Goal: Register for event/course

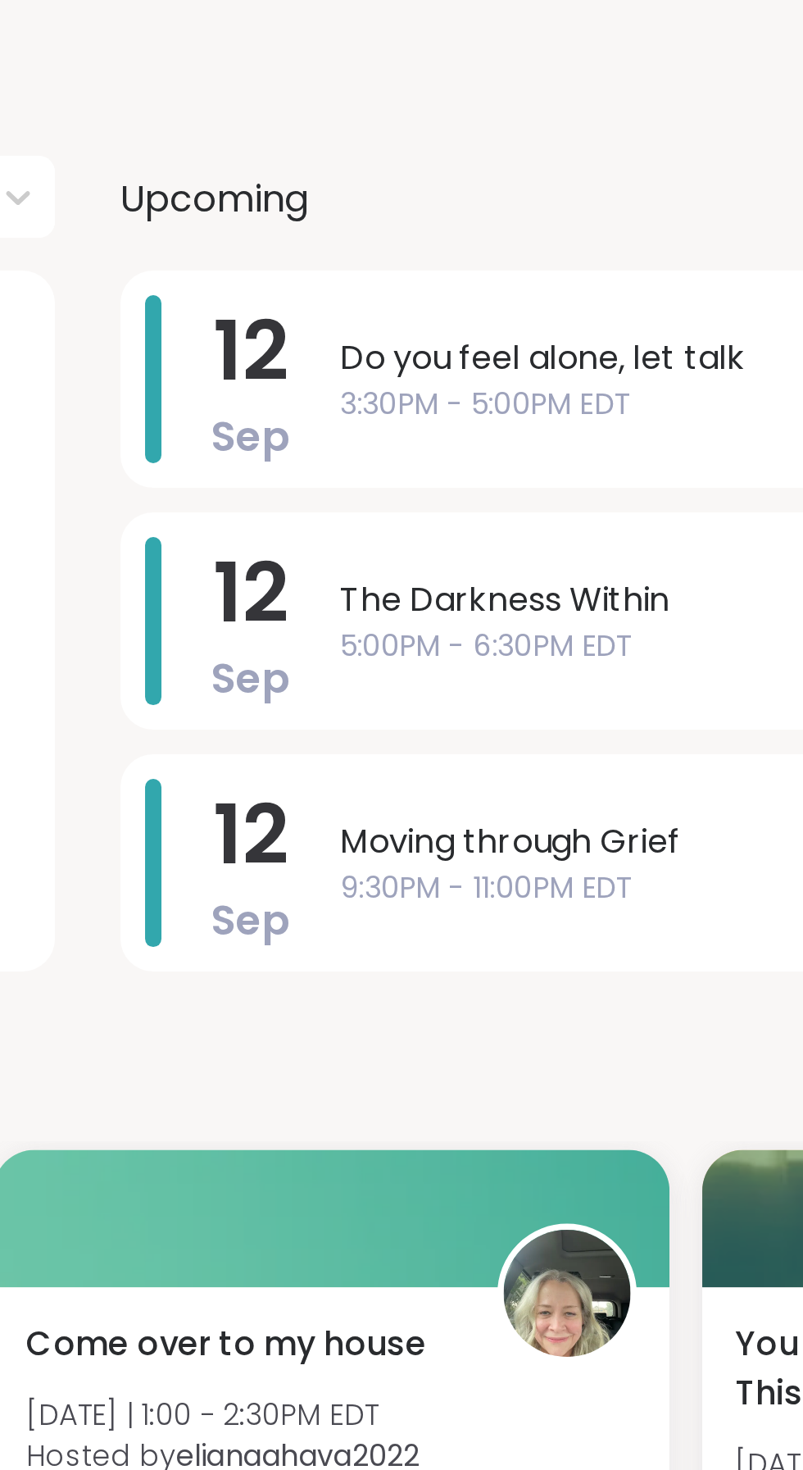
click at [496, 398] on span "3:30PM - 5:00PM EDT" at bounding box center [599, 397] width 309 height 17
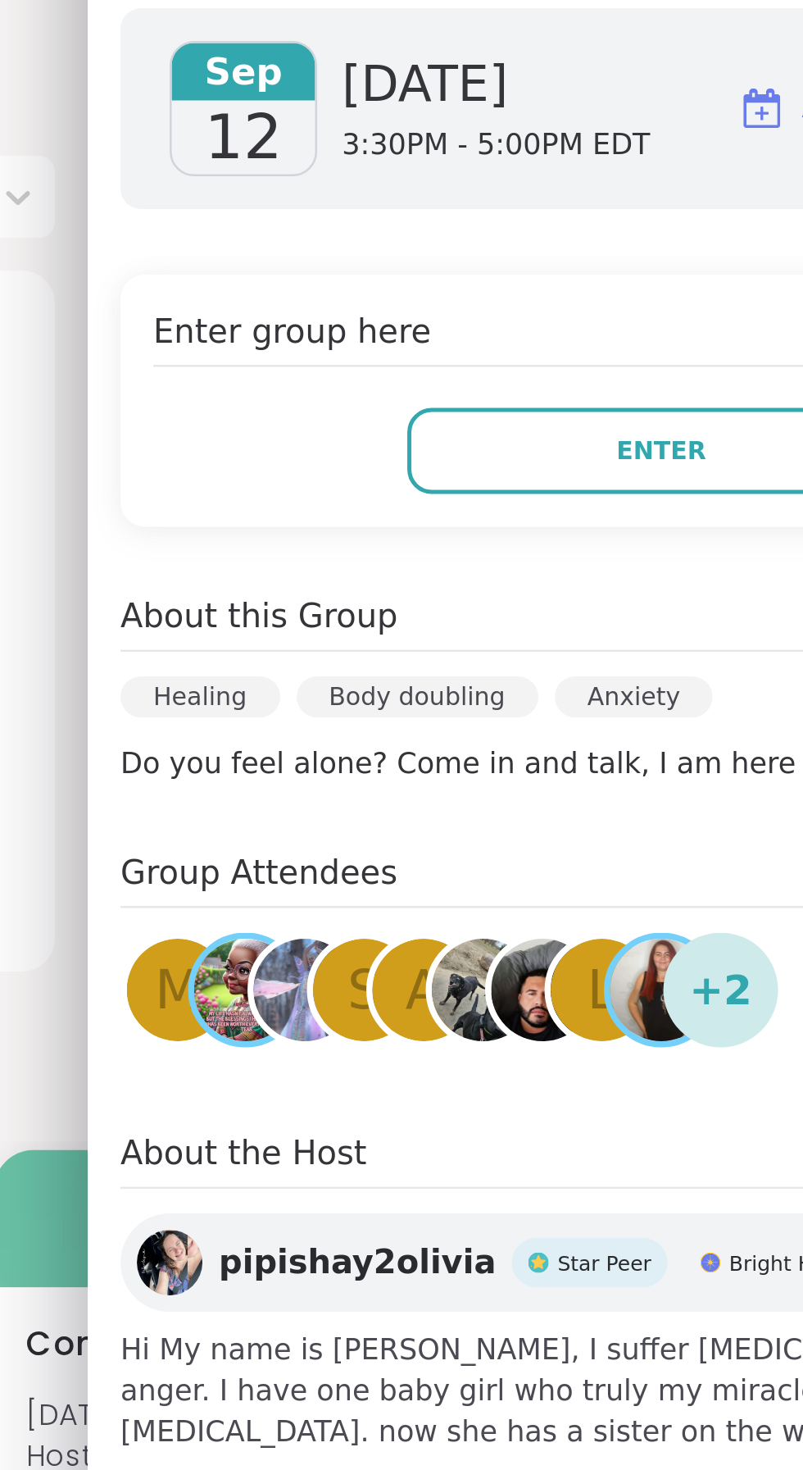
click at [571, 430] on button "Enter" at bounding box center [573, 416] width 203 height 34
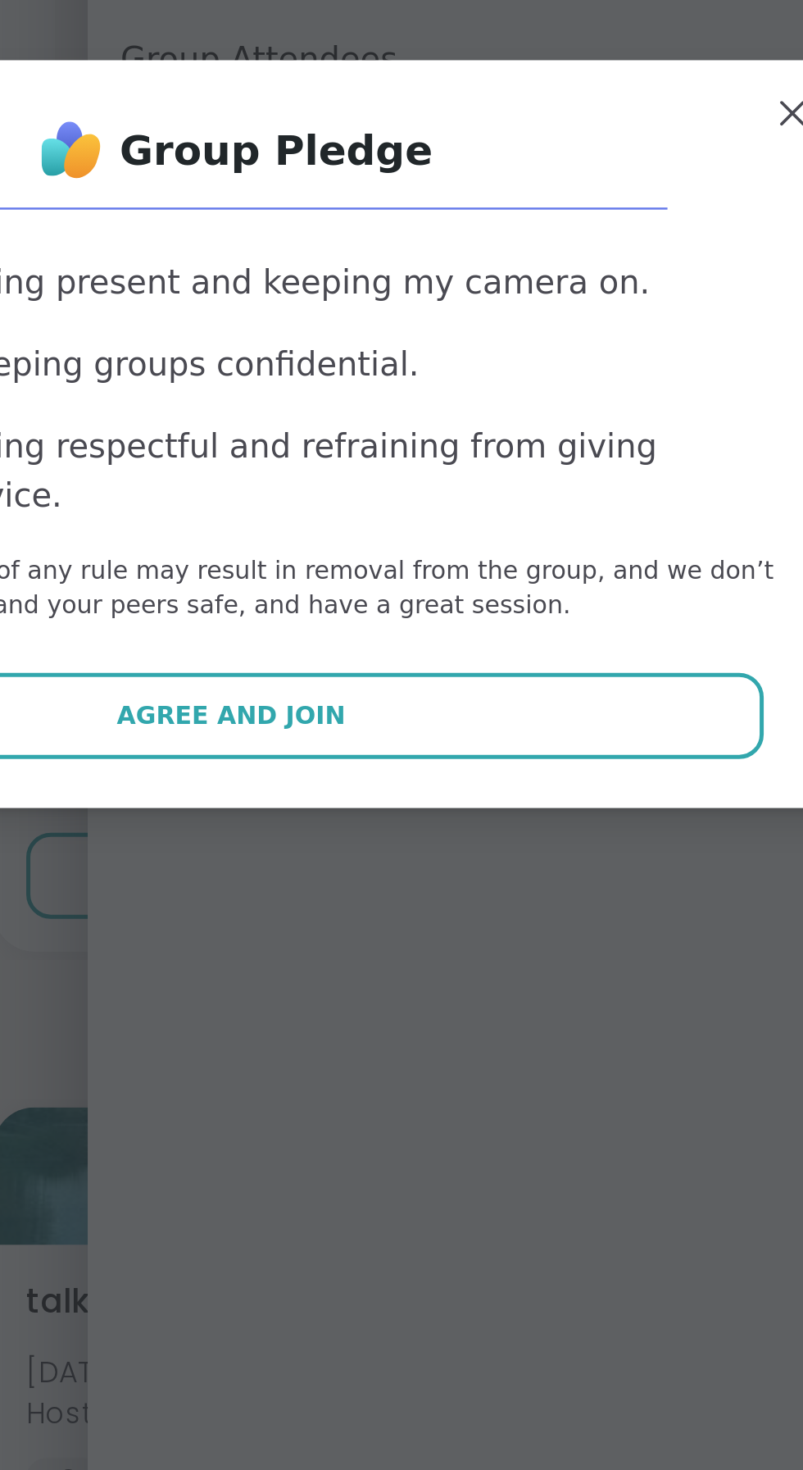
click at [422, 852] on span "Agree and Join" at bounding box center [402, 847] width 92 height 15
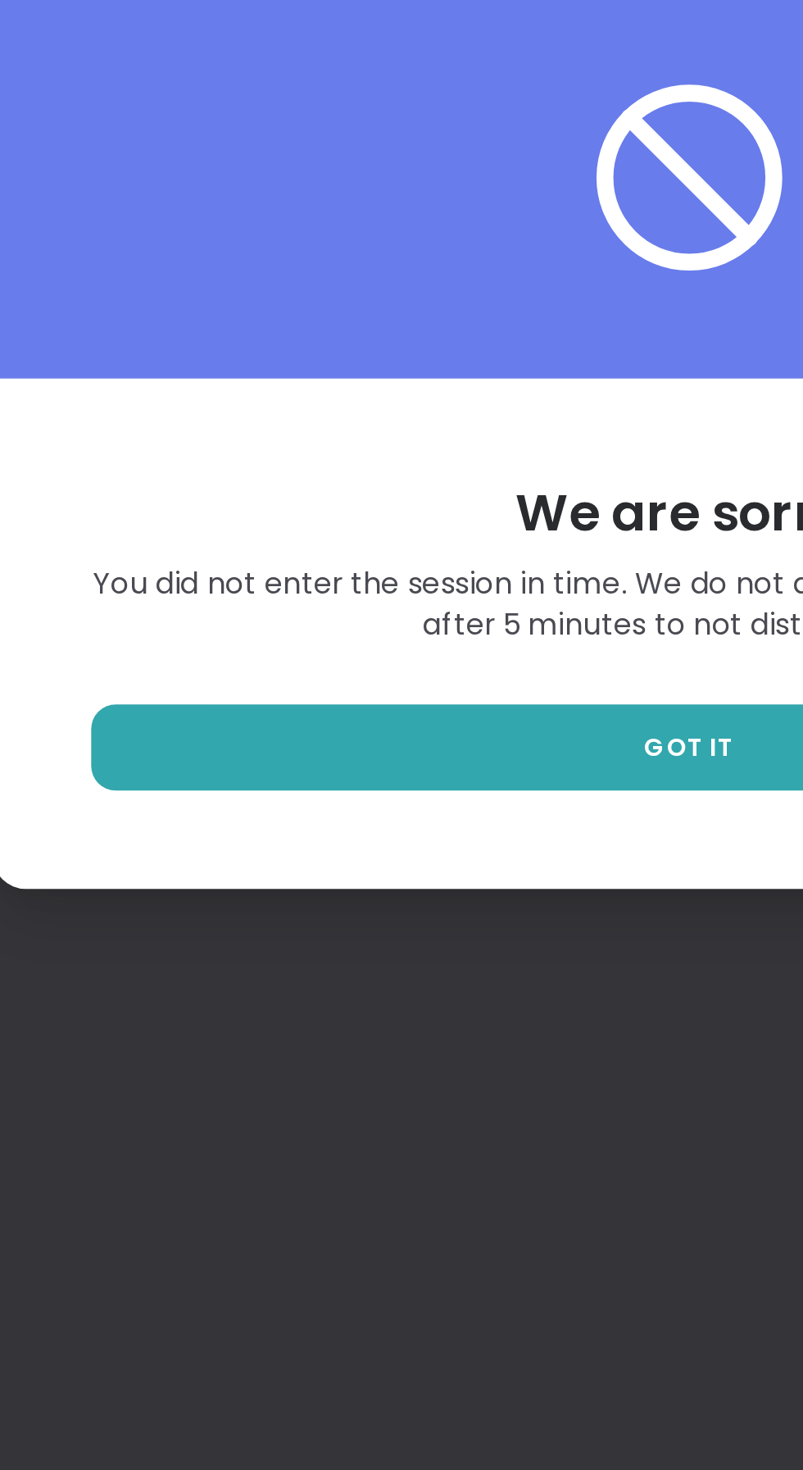
click at [366, 878] on link "GOT IT" at bounding box center [401, 861] width 479 height 34
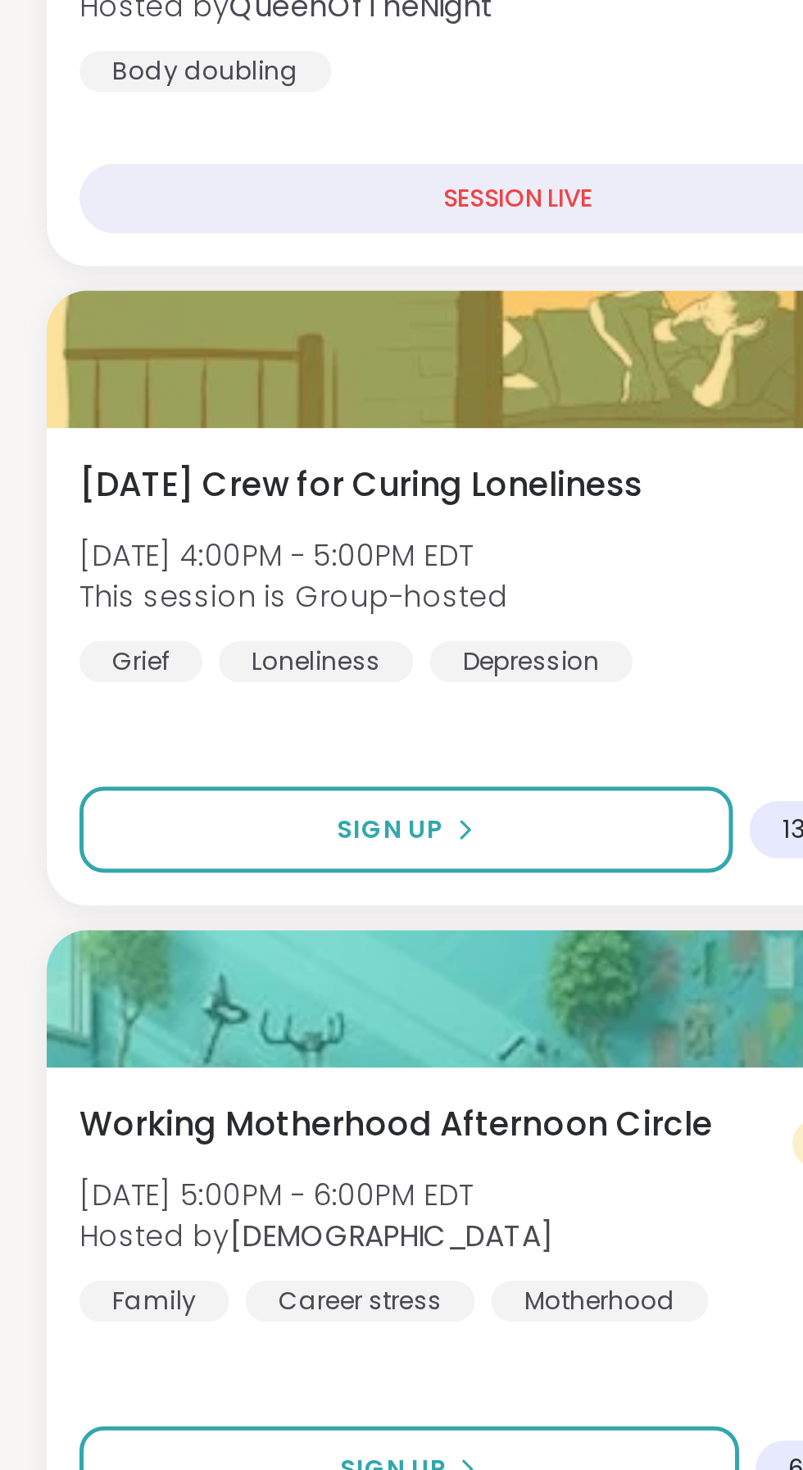
click at [196, 892] on button "Sign Up" at bounding box center [164, 893] width 262 height 34
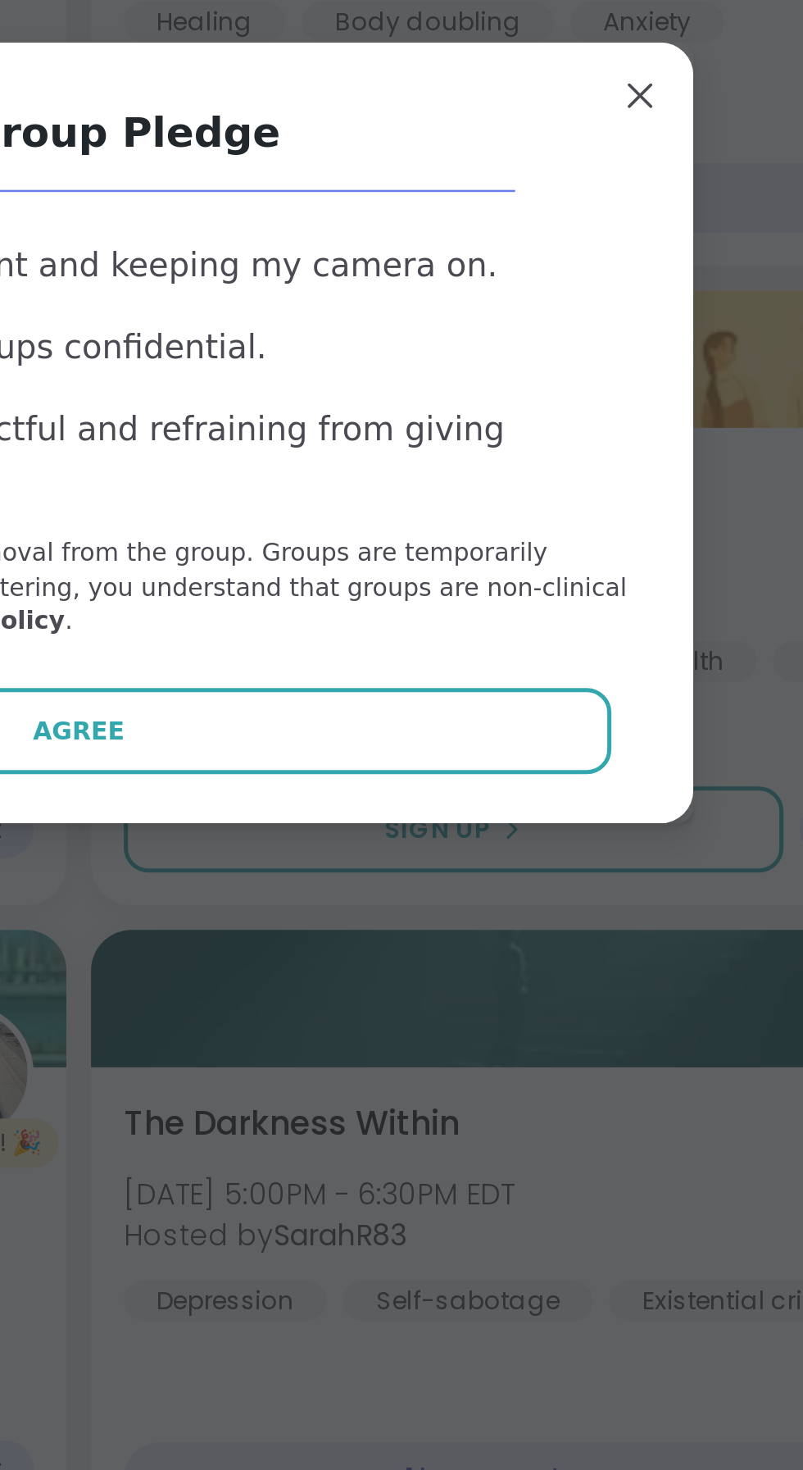
click at [468, 854] on button "Agree" at bounding box center [402, 854] width 427 height 34
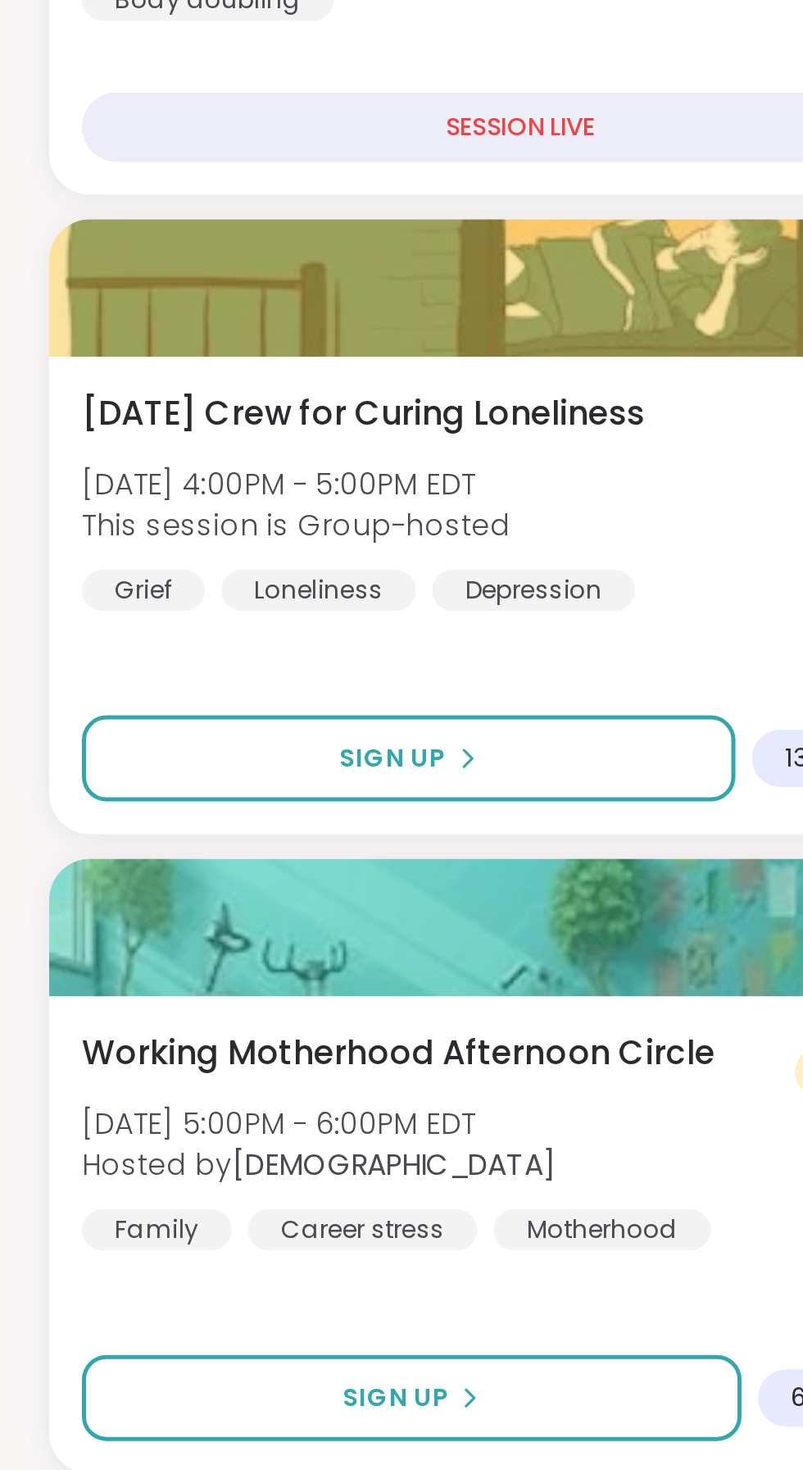
click at [178, 900] on div "Sign Up" at bounding box center [164, 893] width 56 height 15
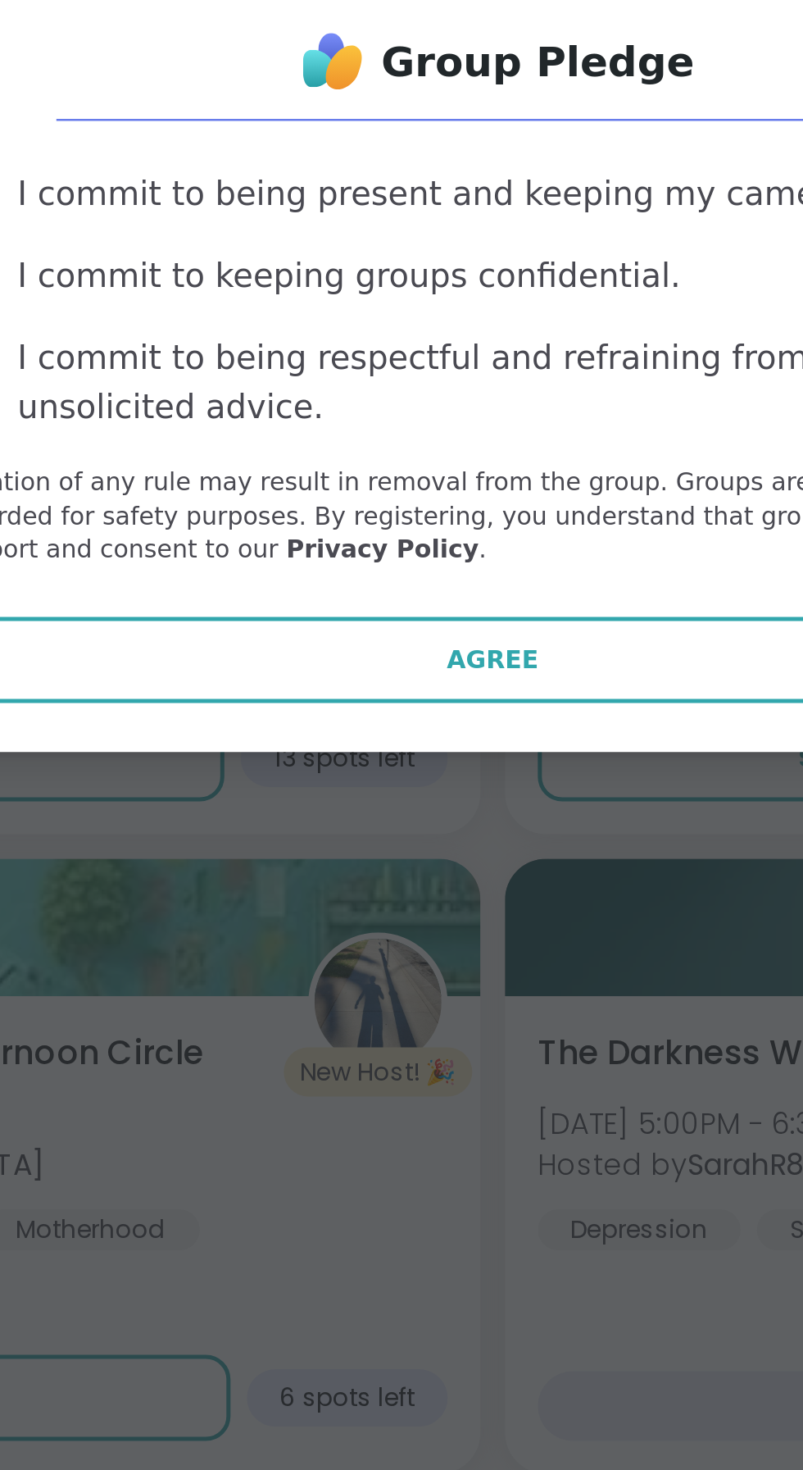
click at [389, 864] on button "Agree" at bounding box center [402, 854] width 427 height 34
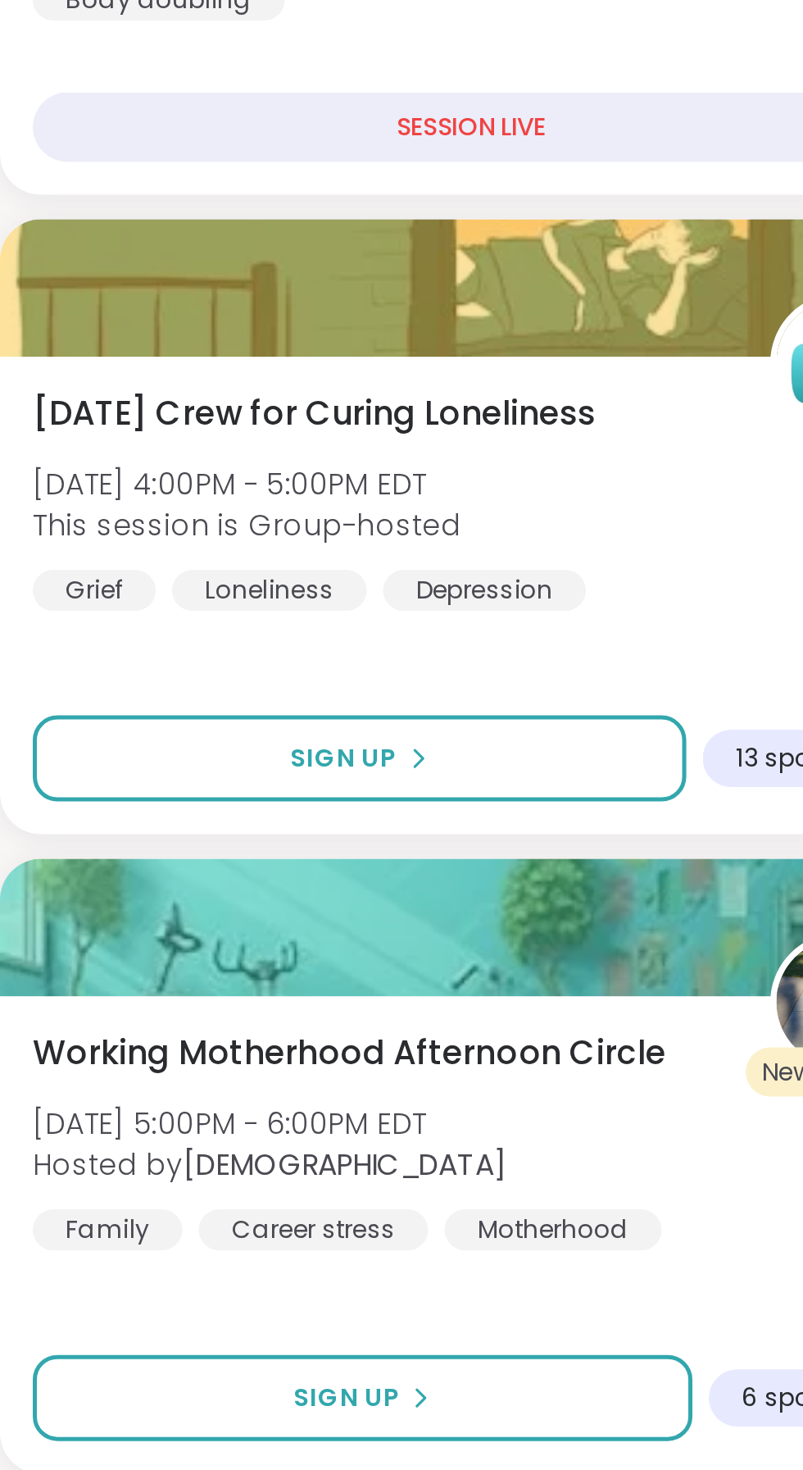
click at [176, 893] on div "Sign Up" at bounding box center [164, 893] width 56 height 15
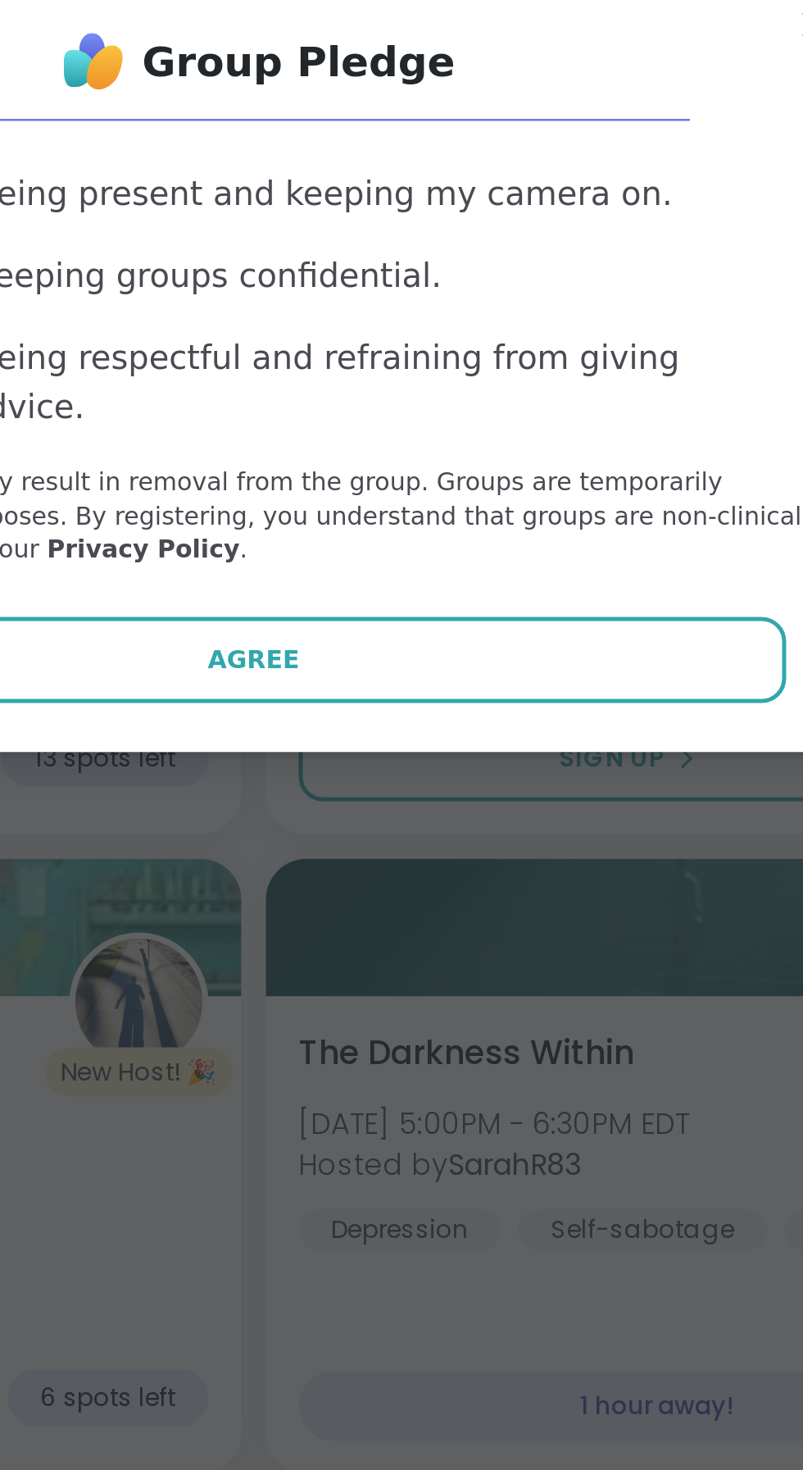
click at [413, 853] on span "Agree" at bounding box center [402, 854] width 37 height 15
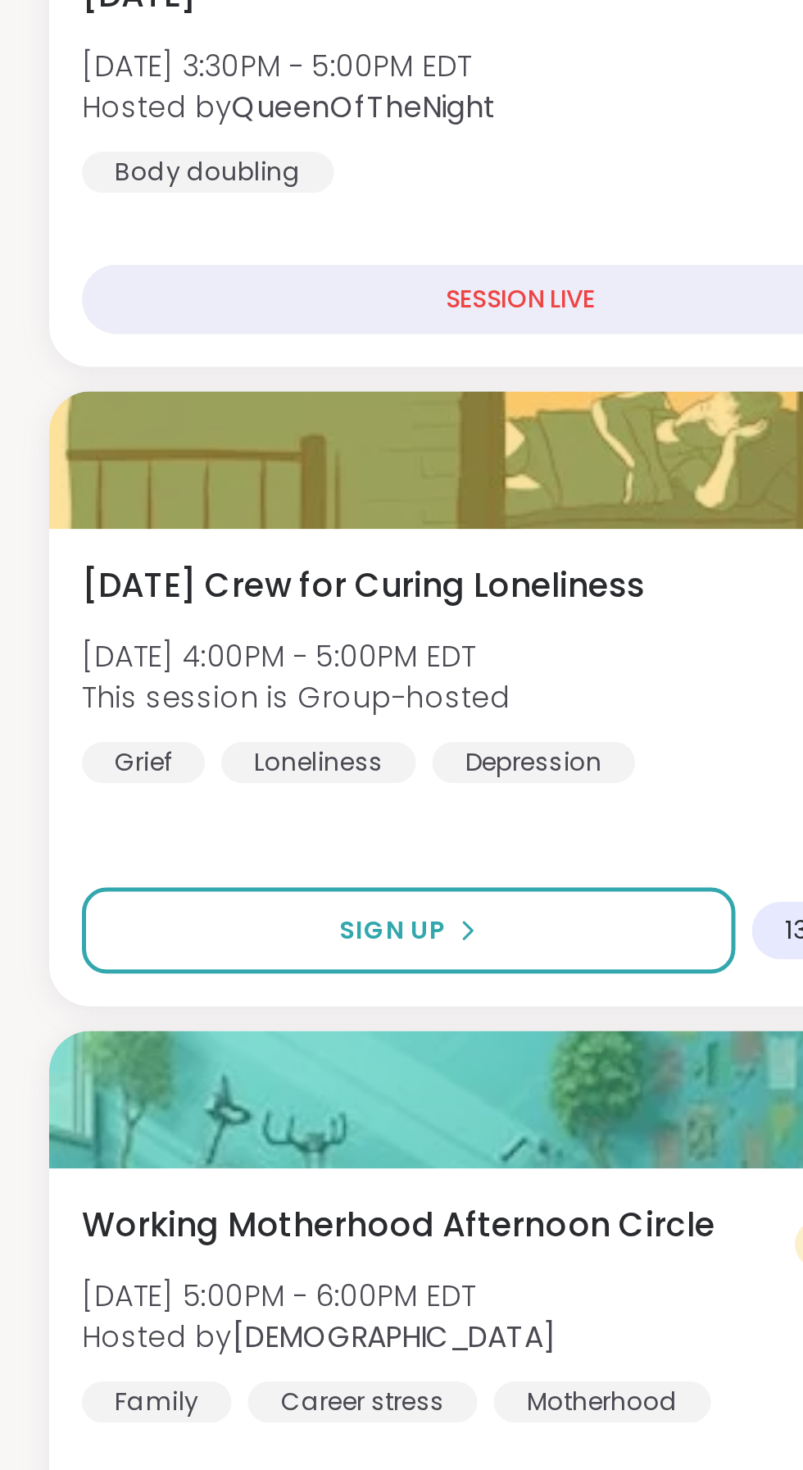
click at [163, 898] on span "Sign Up" at bounding box center [157, 893] width 43 height 15
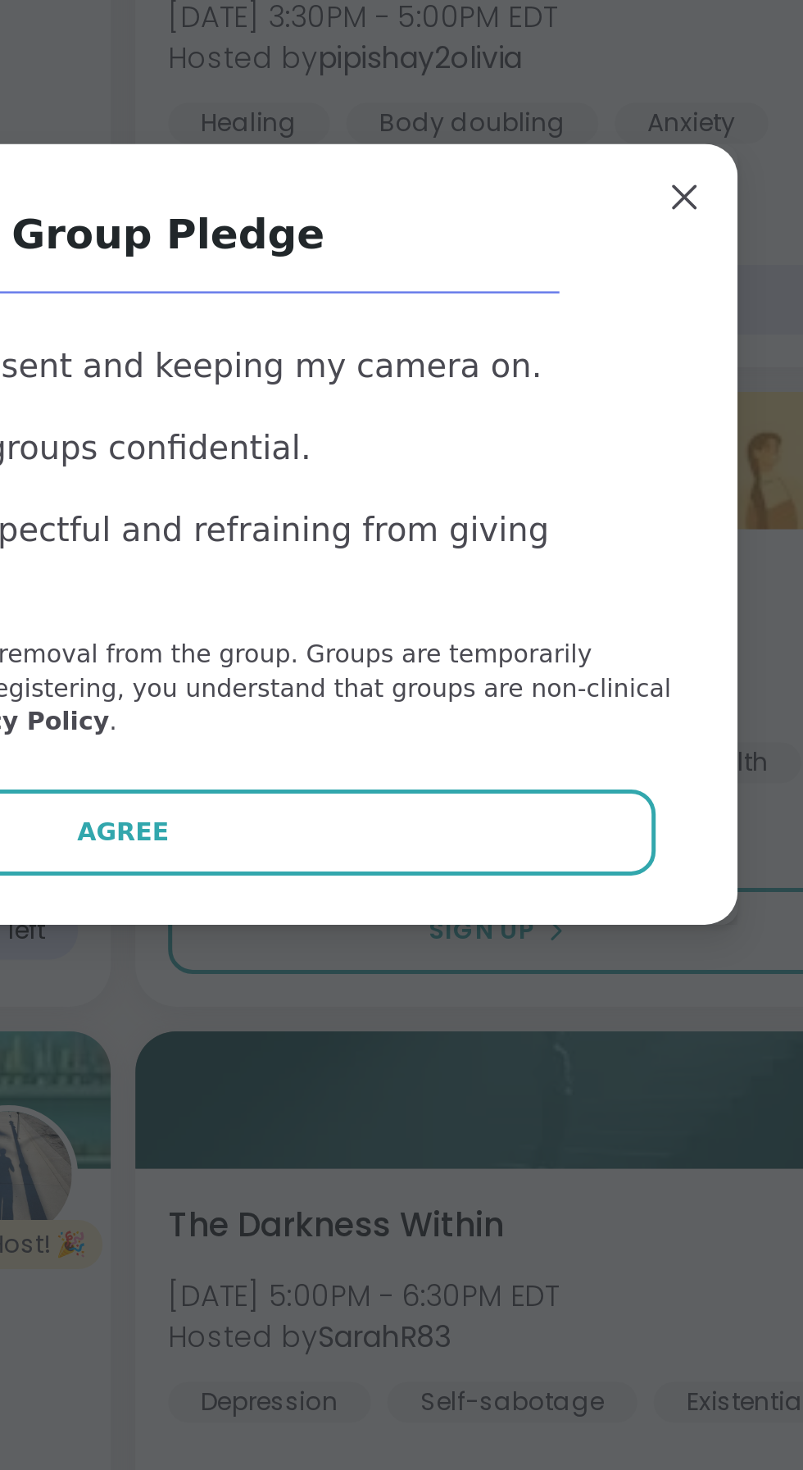
click at [435, 858] on button "Agree" at bounding box center [402, 854] width 427 height 34
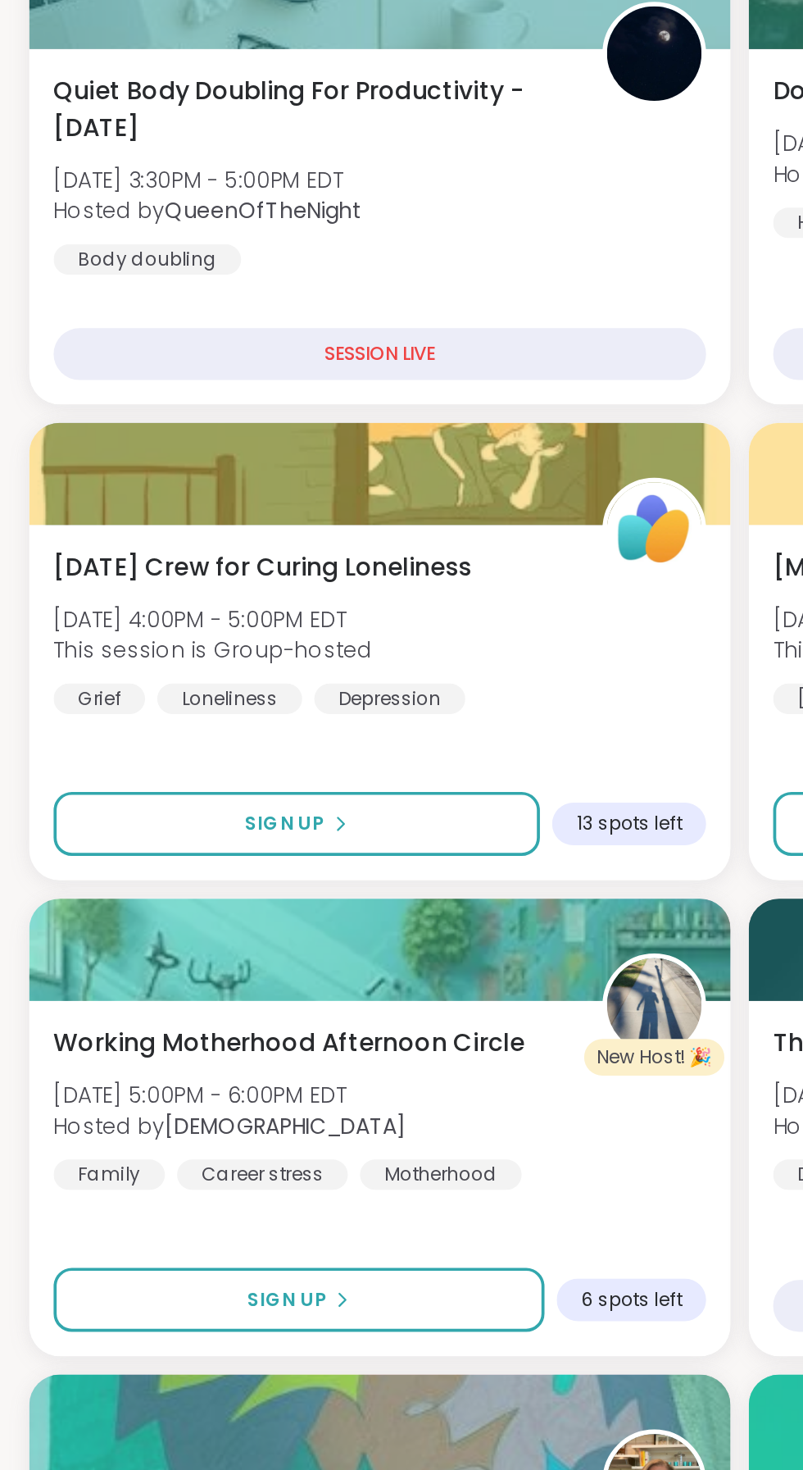
click at [108, 792] on span "This session is Group-hosted" at bounding box center [118, 800] width 171 height 16
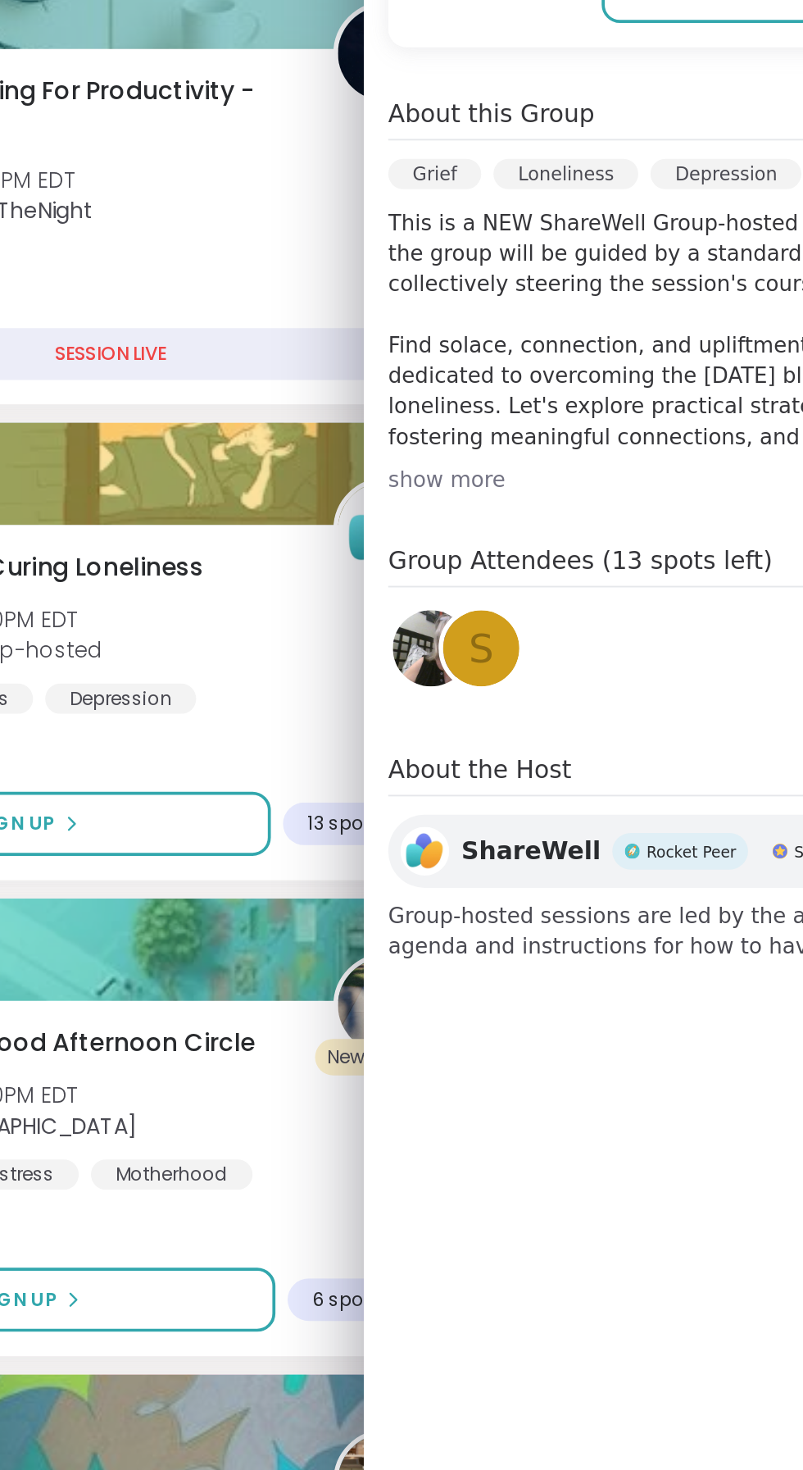
click at [281, 832] on div "[DATE] Crew for Curing Loneliness [DATE] 4:00PM - 5:00PM EDT This session is Gr…" at bounding box center [208, 790] width 351 height 89
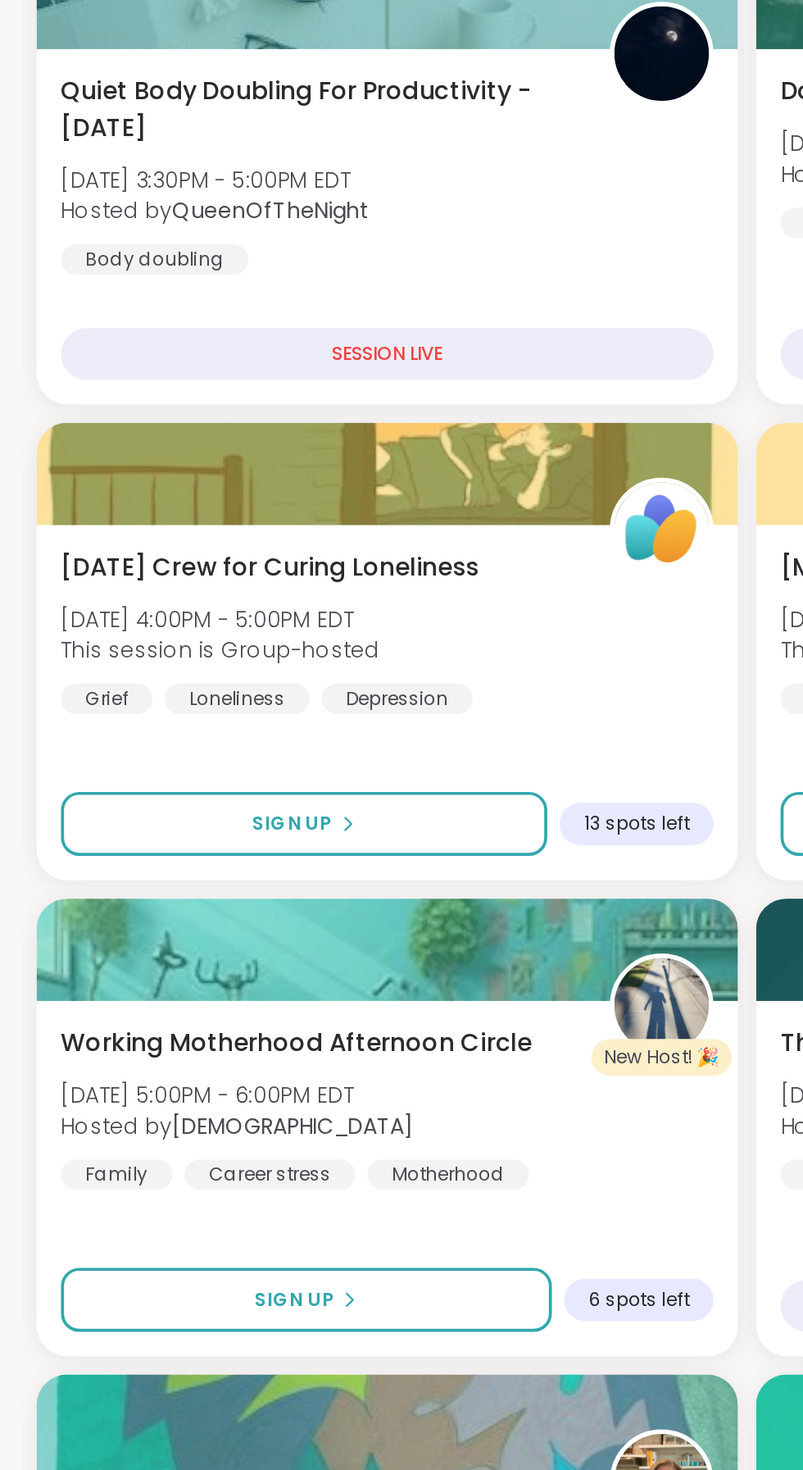
click at [82, 777] on span "[DATE] 4:00PM - 5:00PM EDT" at bounding box center [118, 784] width 171 height 16
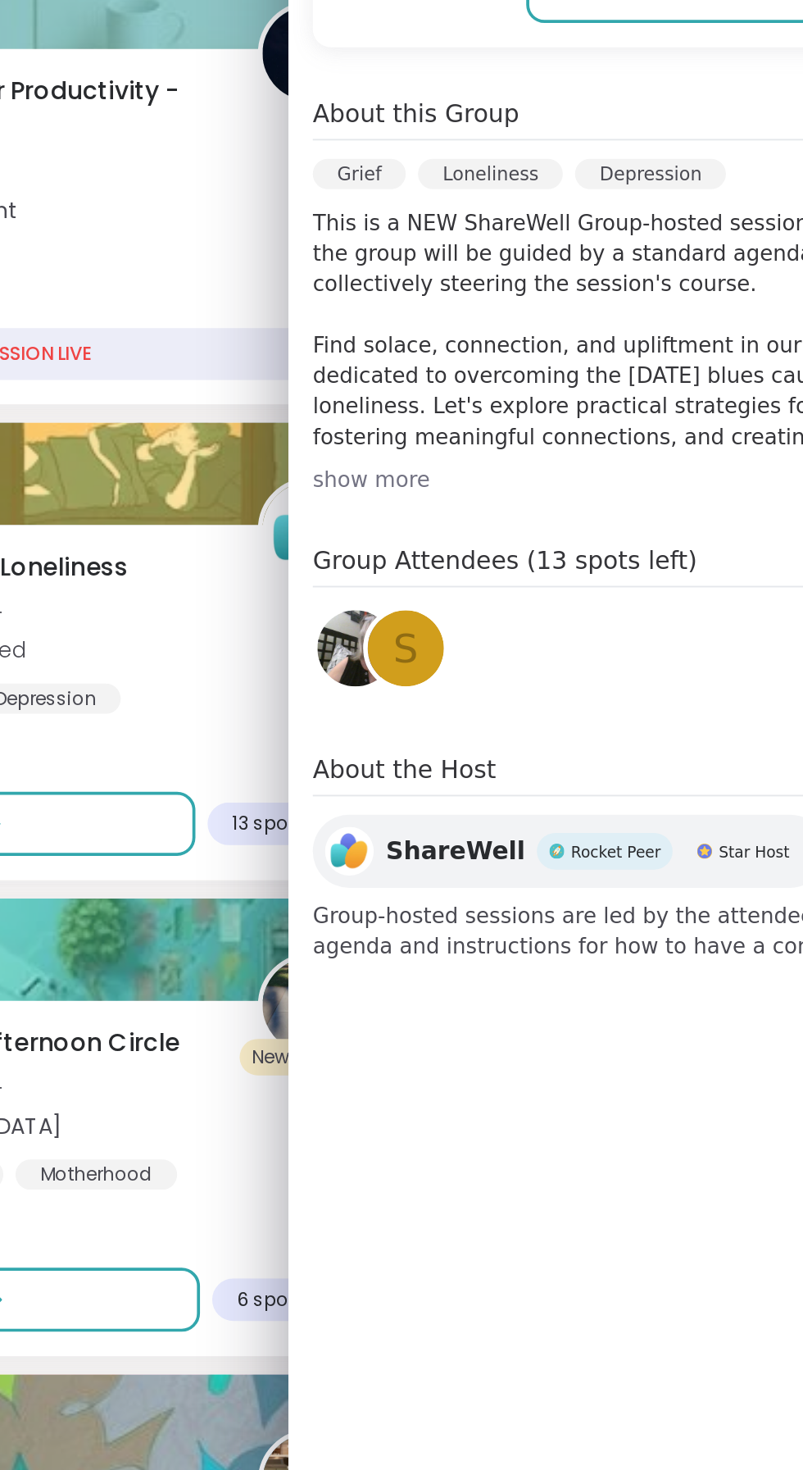
click at [305, 812] on div "[DATE] Crew for Curing Loneliness [DATE] 4:00PM - 5:00PM EDT This session is Gr…" at bounding box center [208, 790] width 351 height 89
